Goal: Task Accomplishment & Management: Use online tool/utility

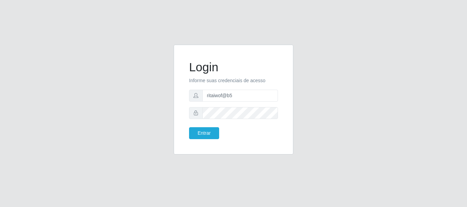
type input "ritaiwof@b5"
click at [189, 127] on button "Entrar" at bounding box center [204, 133] width 30 height 12
click at [205, 132] on button "Entrar" at bounding box center [204, 133] width 30 height 12
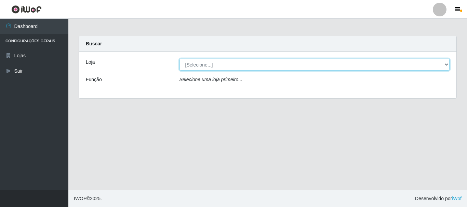
click at [448, 65] on select "[Selecione...] Bemais Supermercados - B5 Anatólia" at bounding box center [314, 65] width 270 height 12
select select "405"
click at [179, 59] on select "[Selecione...] Bemais Supermercados - B5 Anatólia" at bounding box center [314, 65] width 270 height 12
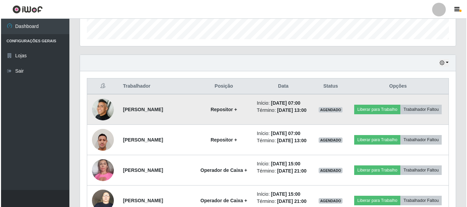
scroll to position [142, 375]
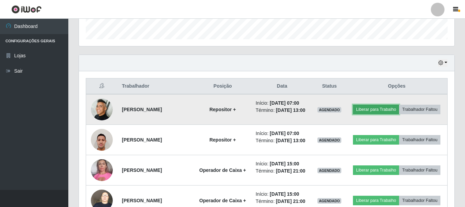
click at [389, 105] on button "Liberar para Trabalho" at bounding box center [376, 110] width 46 height 10
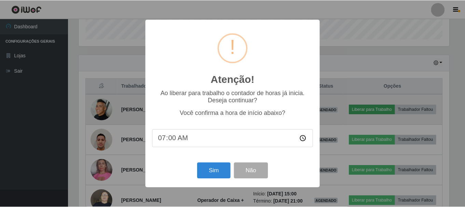
scroll to position [142, 372]
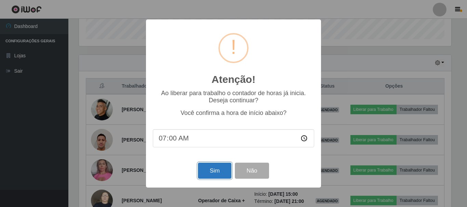
click at [216, 169] on button "Sim" at bounding box center [214, 171] width 33 height 16
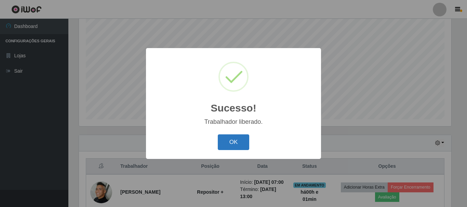
click at [236, 137] on button "OK" at bounding box center [234, 143] width 32 height 16
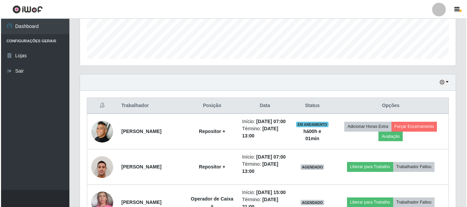
scroll to position [193, 0]
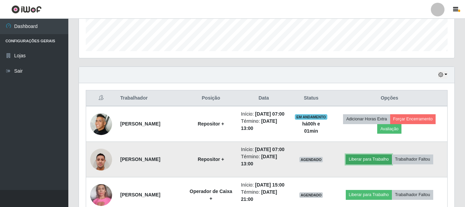
click at [373, 164] on button "Liberar para Trabalho" at bounding box center [369, 160] width 46 height 10
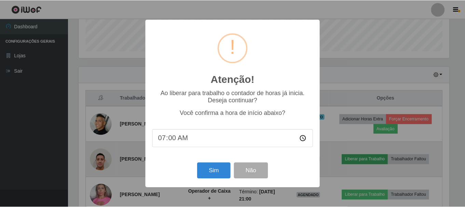
scroll to position [142, 372]
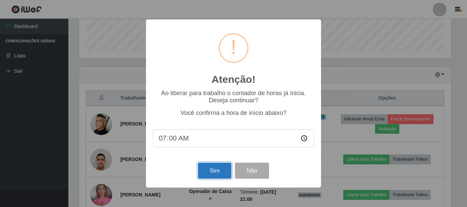
click at [216, 171] on button "Sim" at bounding box center [214, 171] width 33 height 16
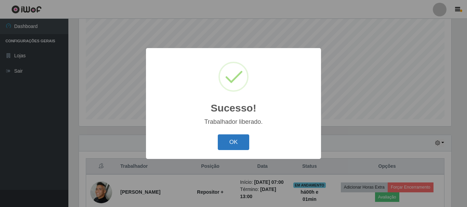
click at [242, 139] on button "OK" at bounding box center [234, 143] width 32 height 16
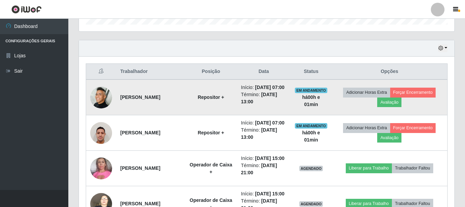
scroll to position [227, 0]
